Goal: Task Accomplishment & Management: Use online tool/utility

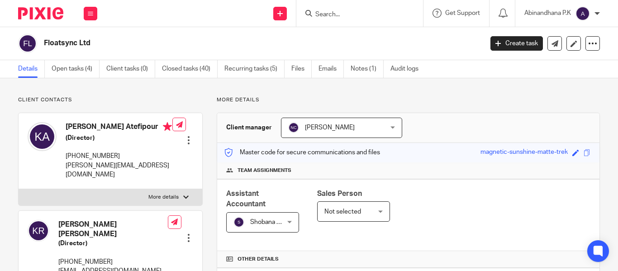
scroll to position [359, 0]
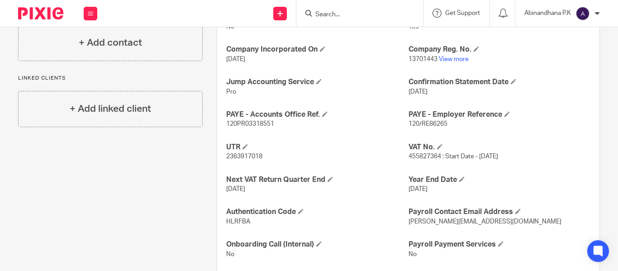
click at [324, 17] on input "Search" at bounding box center [355, 15] width 81 height 8
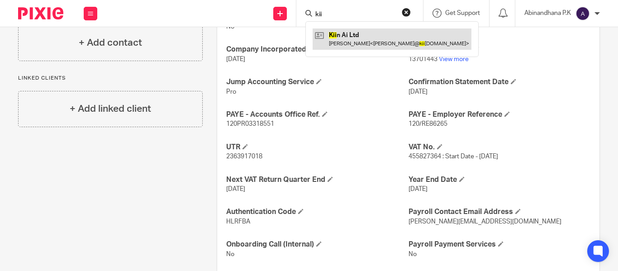
type input "kii"
click at [373, 40] on link at bounding box center [392, 39] width 159 height 21
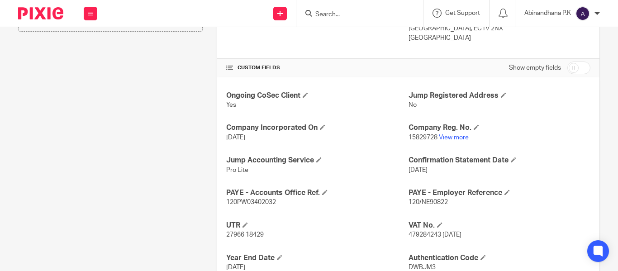
scroll to position [282, 0]
click at [423, 200] on span "120/NE90822" at bounding box center [428, 202] width 39 height 6
copy p "120/NE90822"
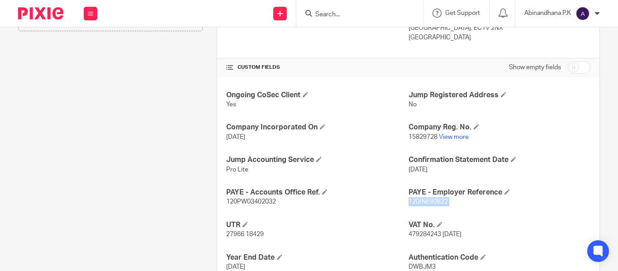
scroll to position [360, 0]
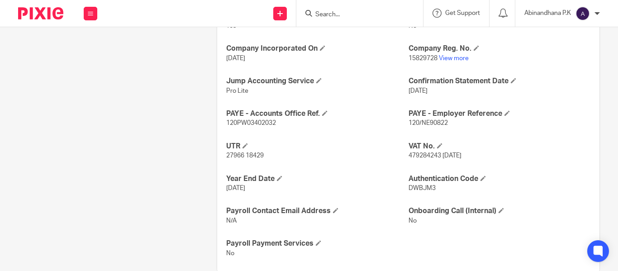
click at [248, 122] on span "120PW03402032" at bounding box center [251, 123] width 50 height 6
copy span "120PW03402032"
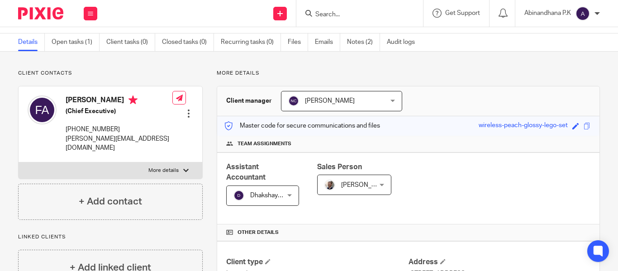
scroll to position [0, 0]
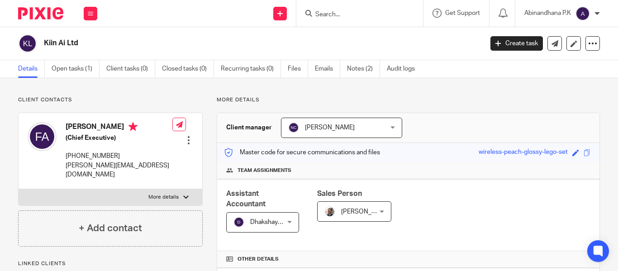
click at [320, 15] on input "Search" at bounding box center [355, 15] width 81 height 8
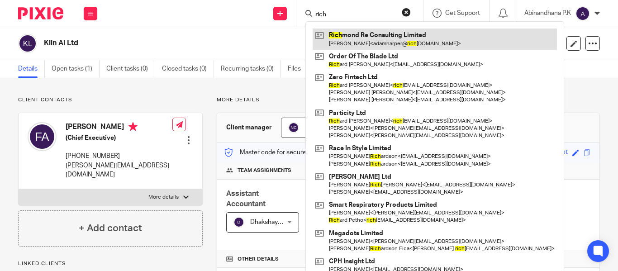
type input "rich"
click at [378, 48] on link at bounding box center [435, 39] width 244 height 21
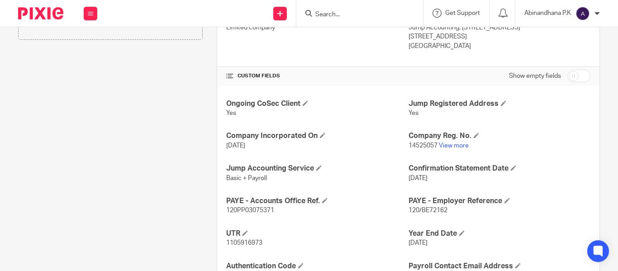
scroll to position [295, 0]
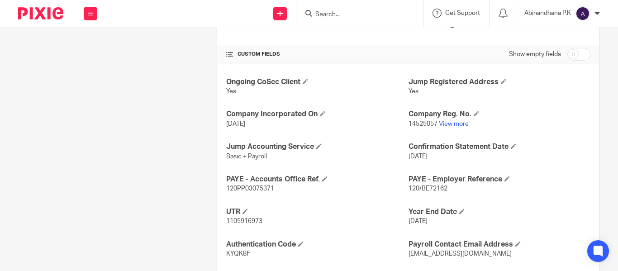
click at [417, 186] on span "120/BE72162" at bounding box center [428, 189] width 39 height 6
copy p "120/BE72162"
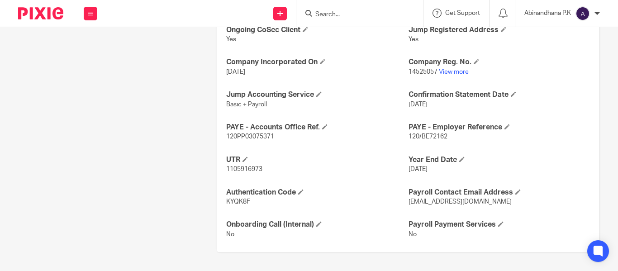
click at [253, 139] on span "120PP03075371" at bounding box center [250, 137] width 48 height 6
copy p "120PP03075371"
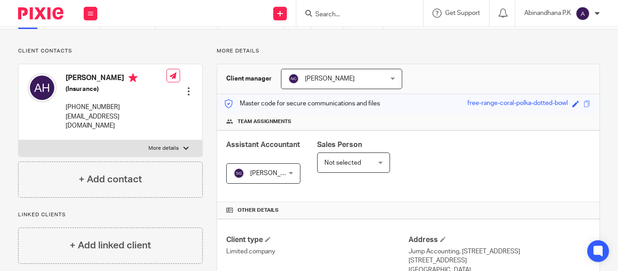
scroll to position [0, 0]
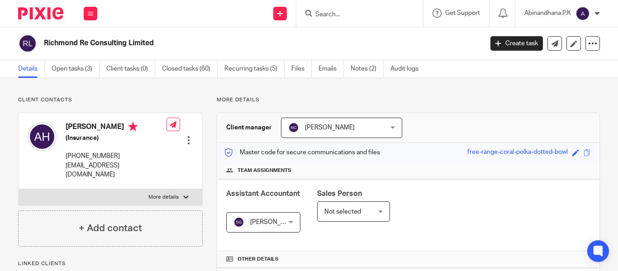
click at [325, 12] on input "Search" at bounding box center [355, 15] width 81 height 8
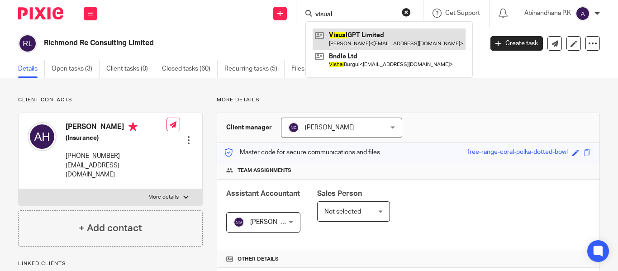
type input "visual"
click at [363, 38] on link at bounding box center [389, 39] width 153 height 21
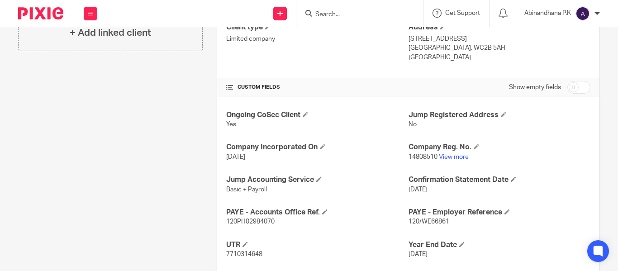
scroll to position [263, 0]
click at [414, 223] on span "120/WE66861" at bounding box center [429, 221] width 41 height 6
copy p "120/WE66861"
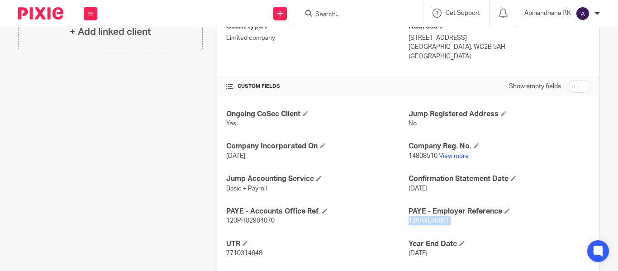
scroll to position [347, 0]
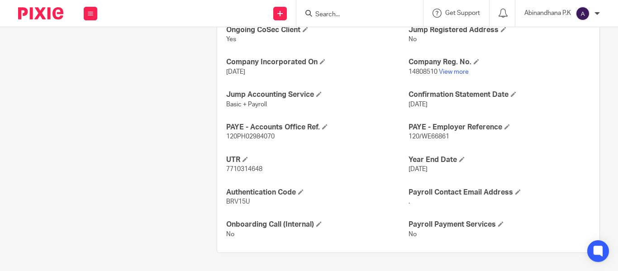
click at [247, 134] on span "120PH02984070" at bounding box center [250, 137] width 48 height 6
copy p "120PH02984070"
click at [446, 71] on link "View more" at bounding box center [454, 72] width 30 height 6
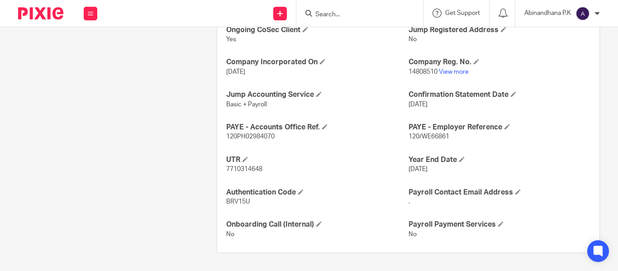
click at [334, 18] on input "Search" at bounding box center [355, 15] width 81 height 8
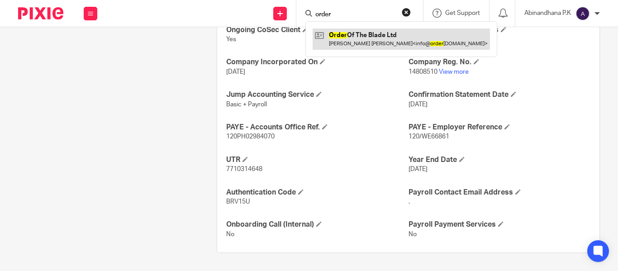
type input "order"
click at [343, 38] on link at bounding box center [401, 39] width 177 height 21
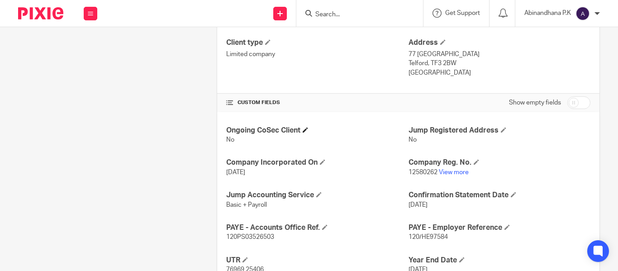
scroll to position [248, 0]
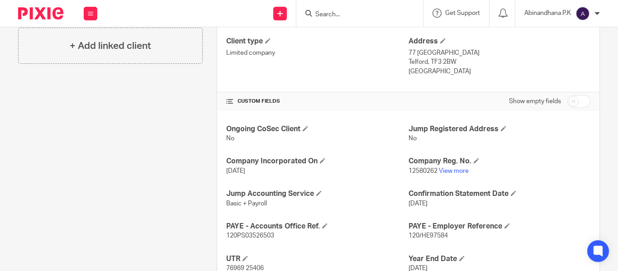
click at [425, 233] on span "120/HE97584" at bounding box center [428, 236] width 39 height 6
copy p "120/HE97584"
click at [256, 234] on span "120PS03526503" at bounding box center [250, 236] width 48 height 6
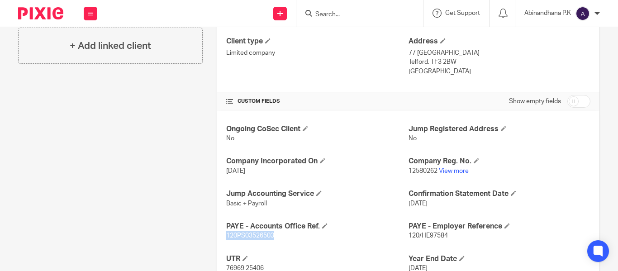
click at [256, 234] on span "120PS03526503" at bounding box center [250, 236] width 48 height 6
copy p "120PS03526503"
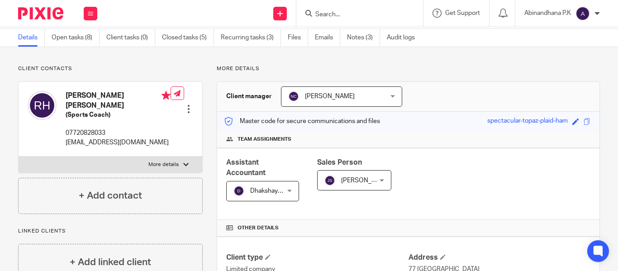
scroll to position [0, 0]
